Goal: Check status: Check status

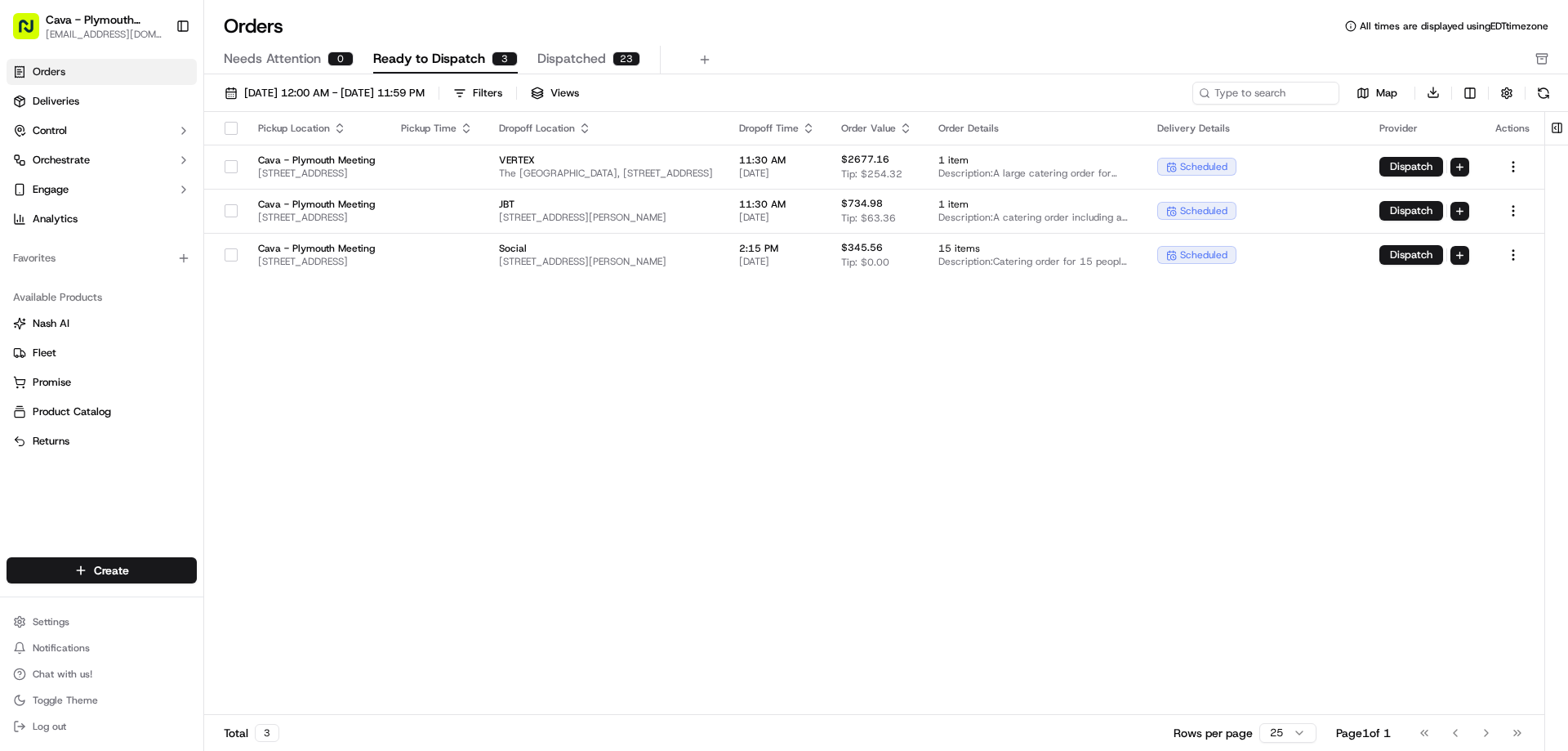
click at [1066, 357] on div "Pickup Location Pickup Time Dropoff Location Dropoff Time Order Value Order Det…" at bounding box center [874, 414] width 1340 height 604
click at [425, 91] on span "[DATE] 12:00 AM - [DATE] 11:59 PM" at bounding box center [335, 93] width 180 height 15
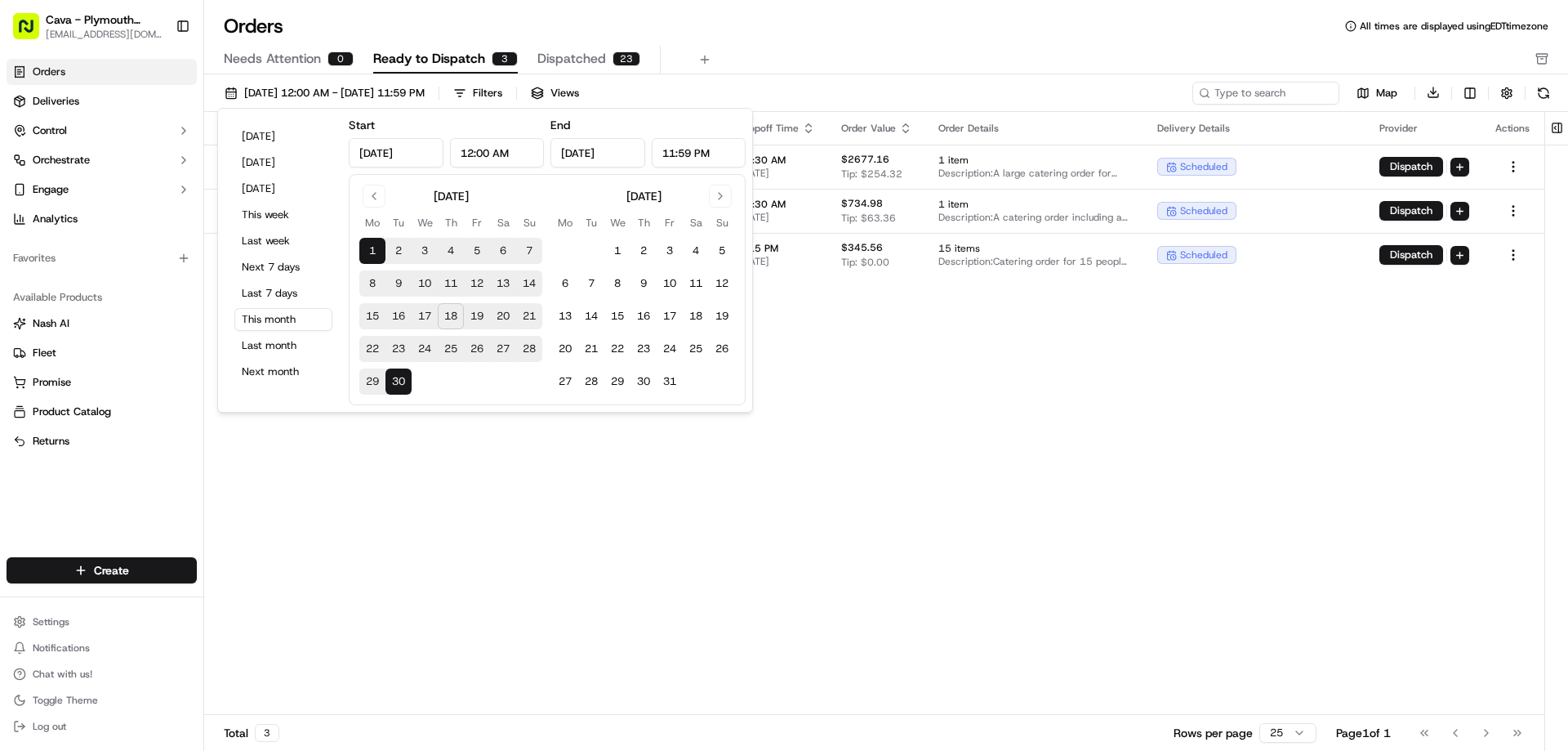
click at [509, 315] on button "20" at bounding box center [503, 316] width 26 height 26
type input "[DATE]"
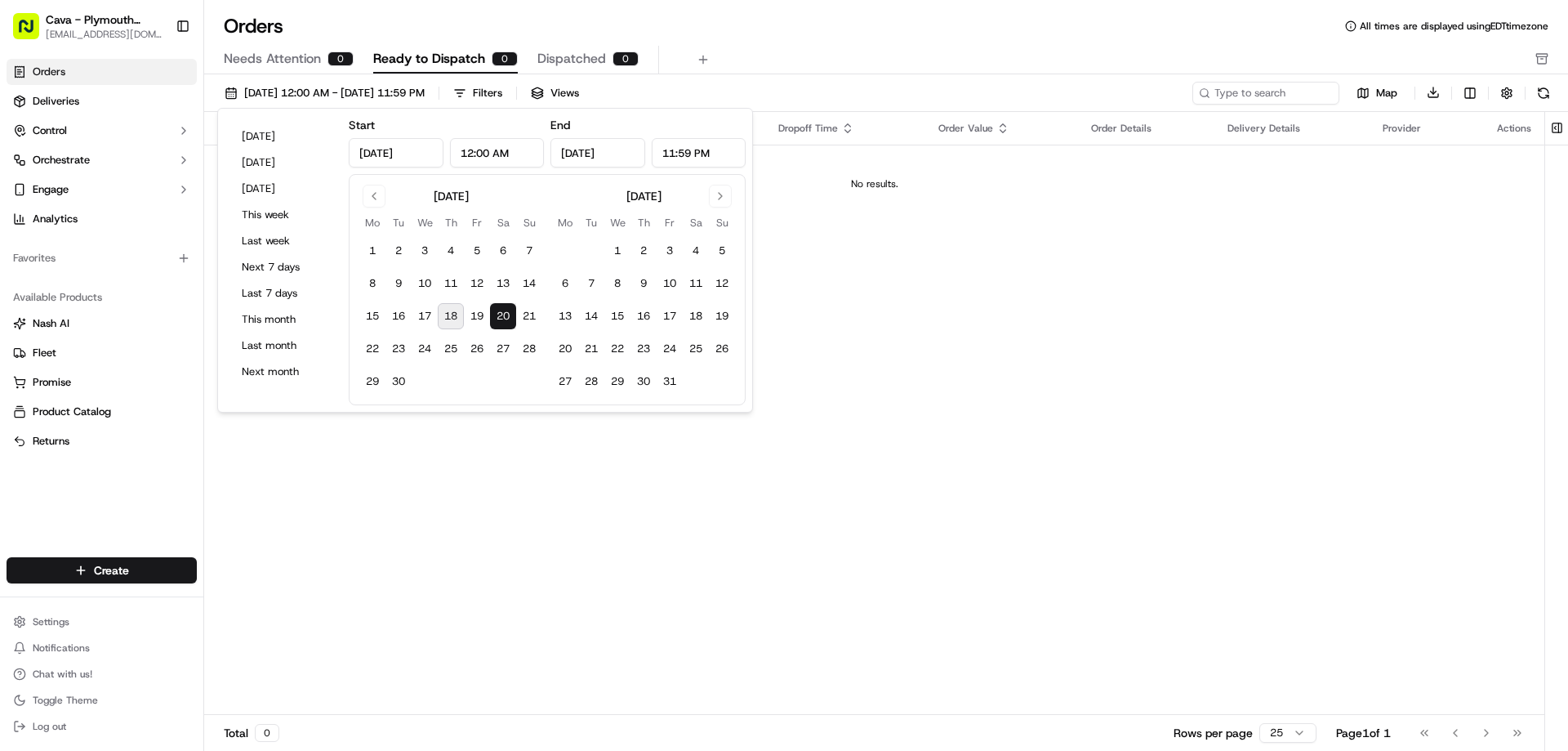
click at [829, 180] on div "No results." at bounding box center [874, 183] width 1327 height 13
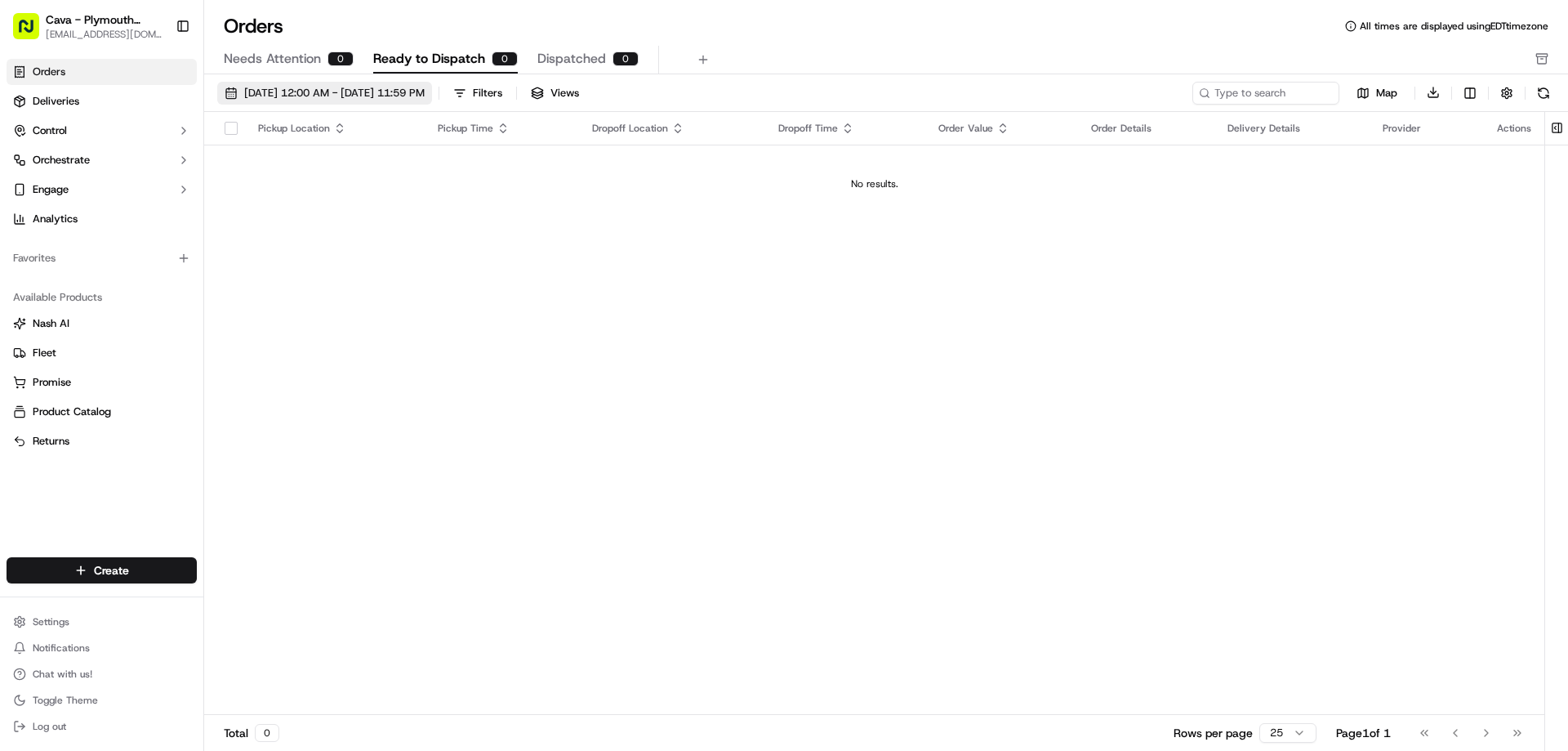
click at [390, 93] on span "[DATE] 12:00 AM - [DATE] 11:59 PM" at bounding box center [335, 93] width 180 height 15
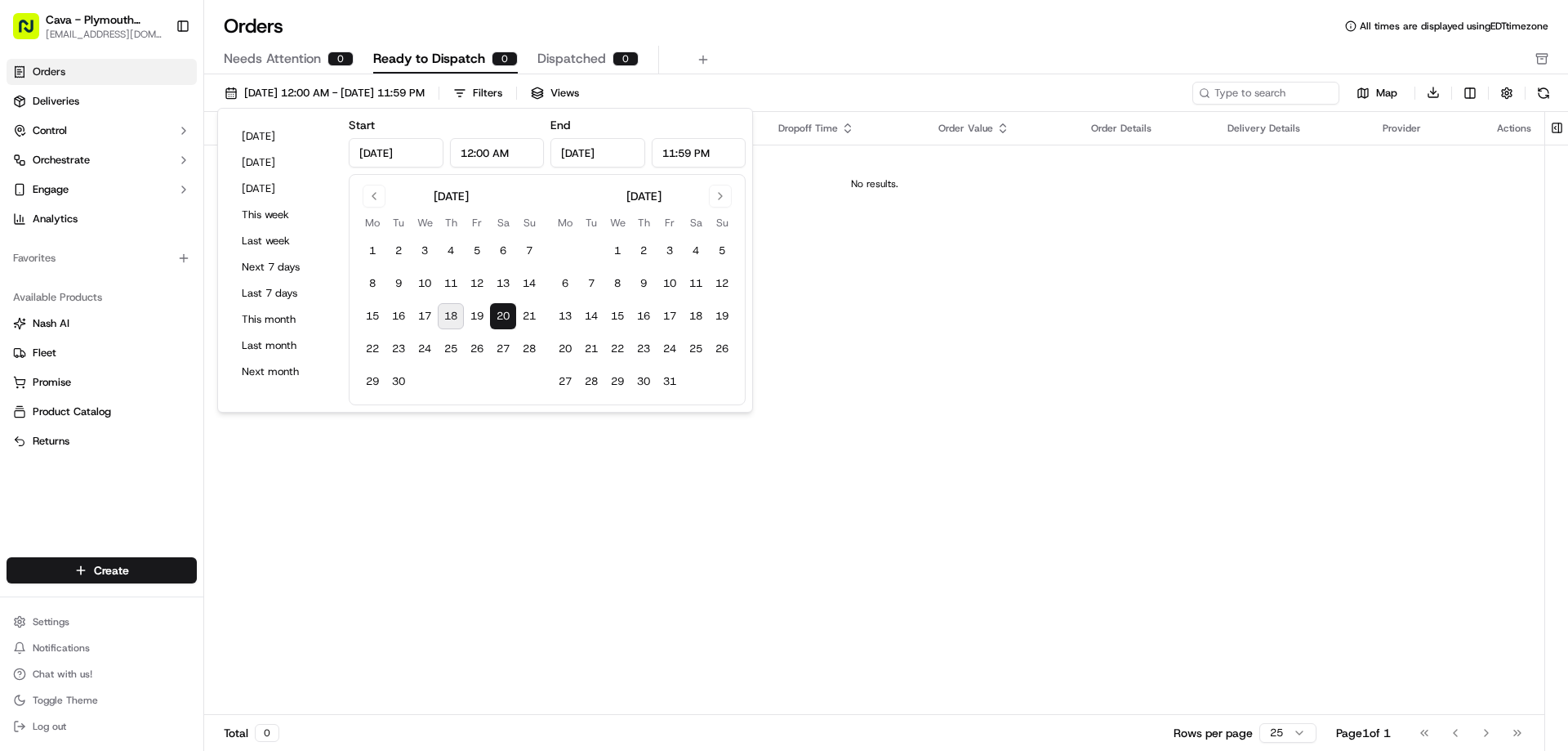
click at [511, 321] on button "20" at bounding box center [503, 316] width 26 height 26
click at [834, 500] on div "Pickup Location Pickup Time Dropoff Location Dropoff Time Order Value Order Det…" at bounding box center [874, 414] width 1340 height 604
